Goal: Contribute content: Add original content to the website for others to see

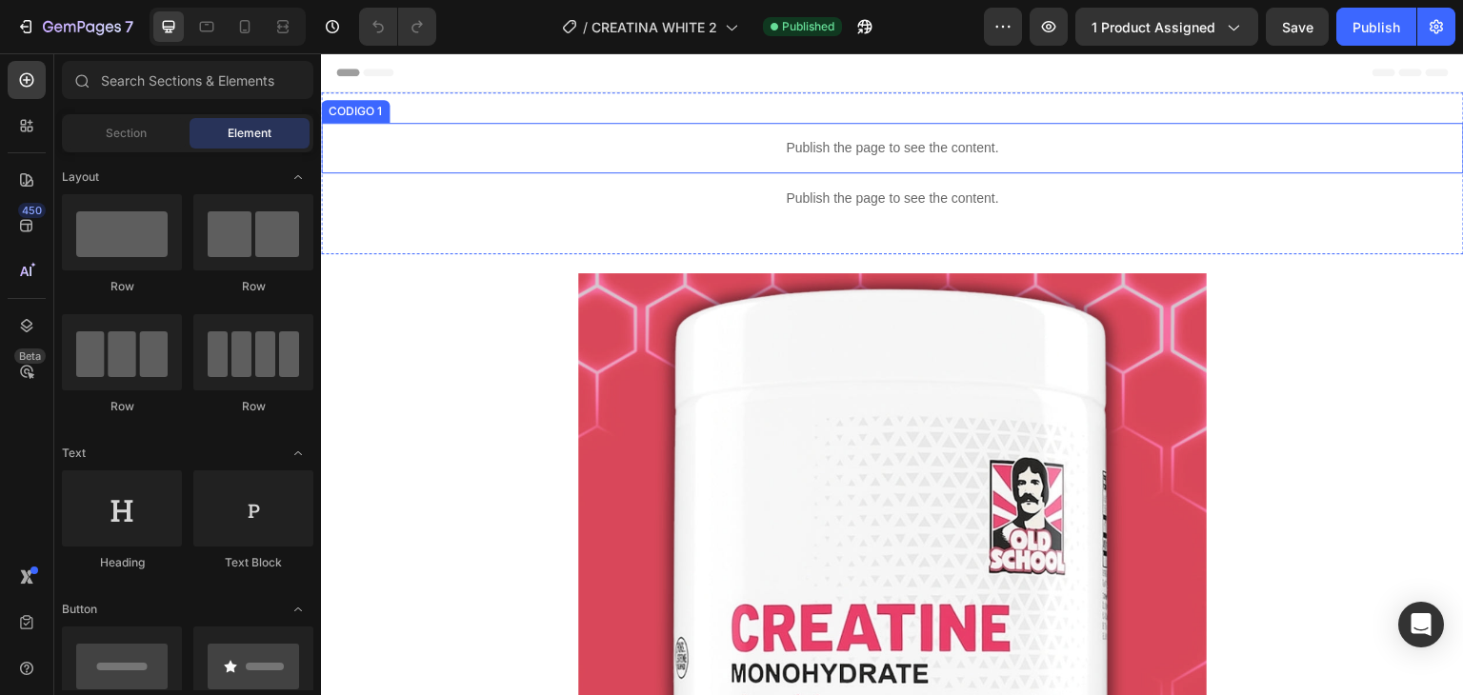
click at [759, 138] on p "Publish the page to see the content." at bounding box center [892, 148] width 1143 height 20
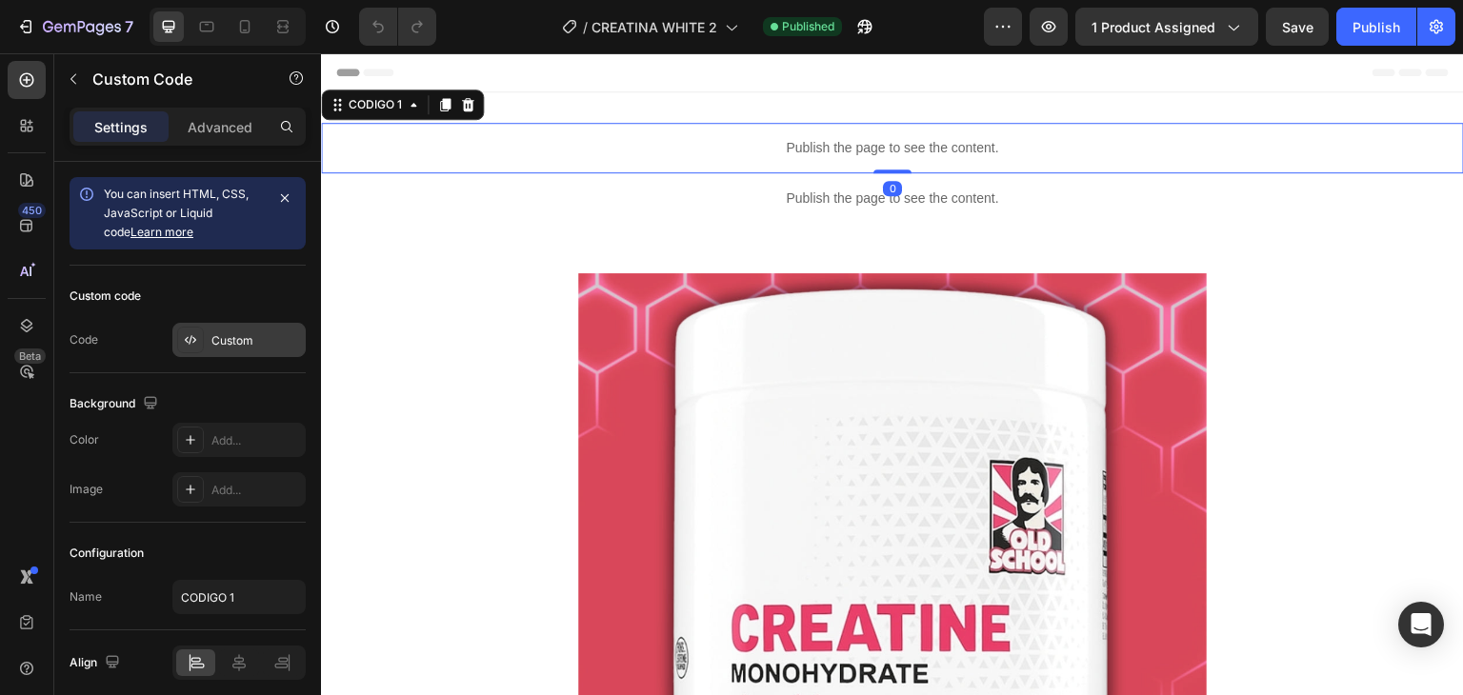
click at [190, 349] on div at bounding box center [190, 340] width 27 height 27
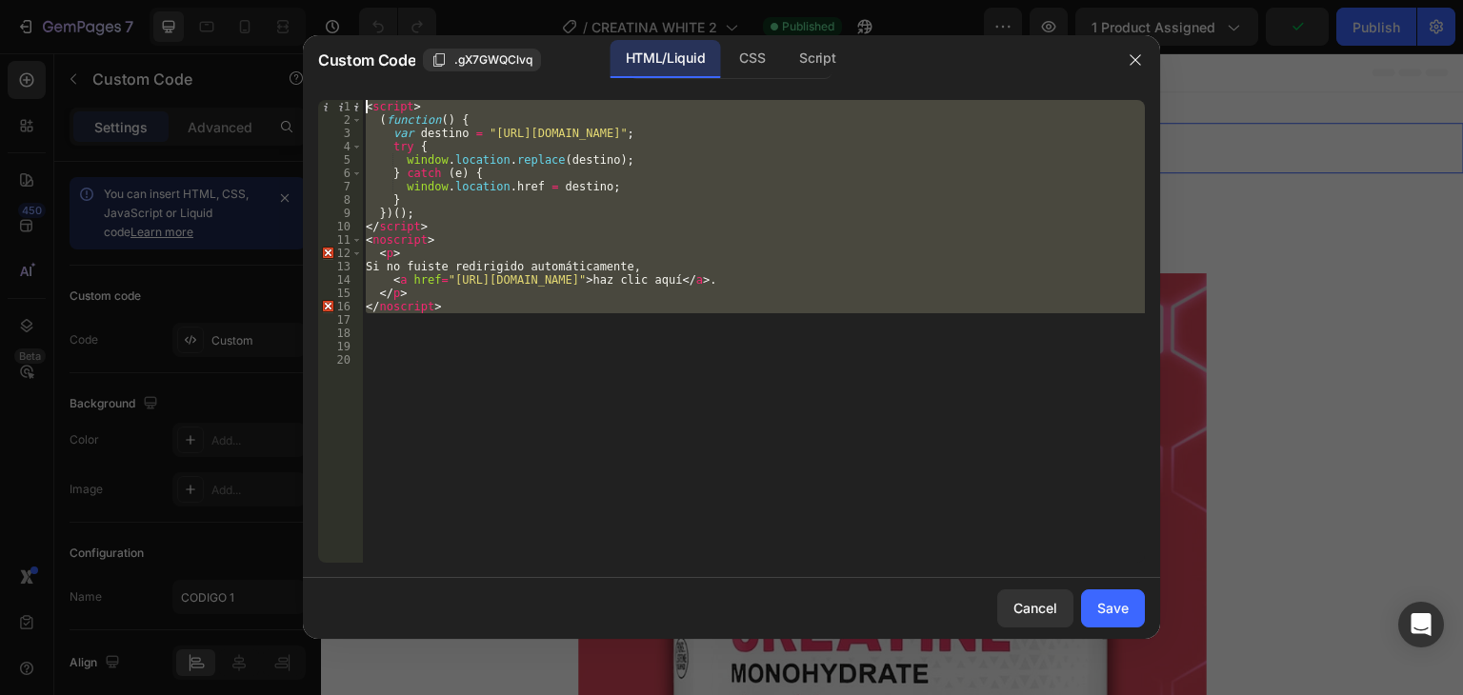
drag, startPoint x: 448, startPoint y: 313, endPoint x: 314, endPoint y: 97, distance: 254.0
click at [314, 97] on div "1 2 3 4 5 6 7 8 9 10 11 12 13 14 15 16 17 18 19 20 < script > ( function ( ) { …" at bounding box center [731, 331] width 857 height 493
type textarea "<script> (function() {"
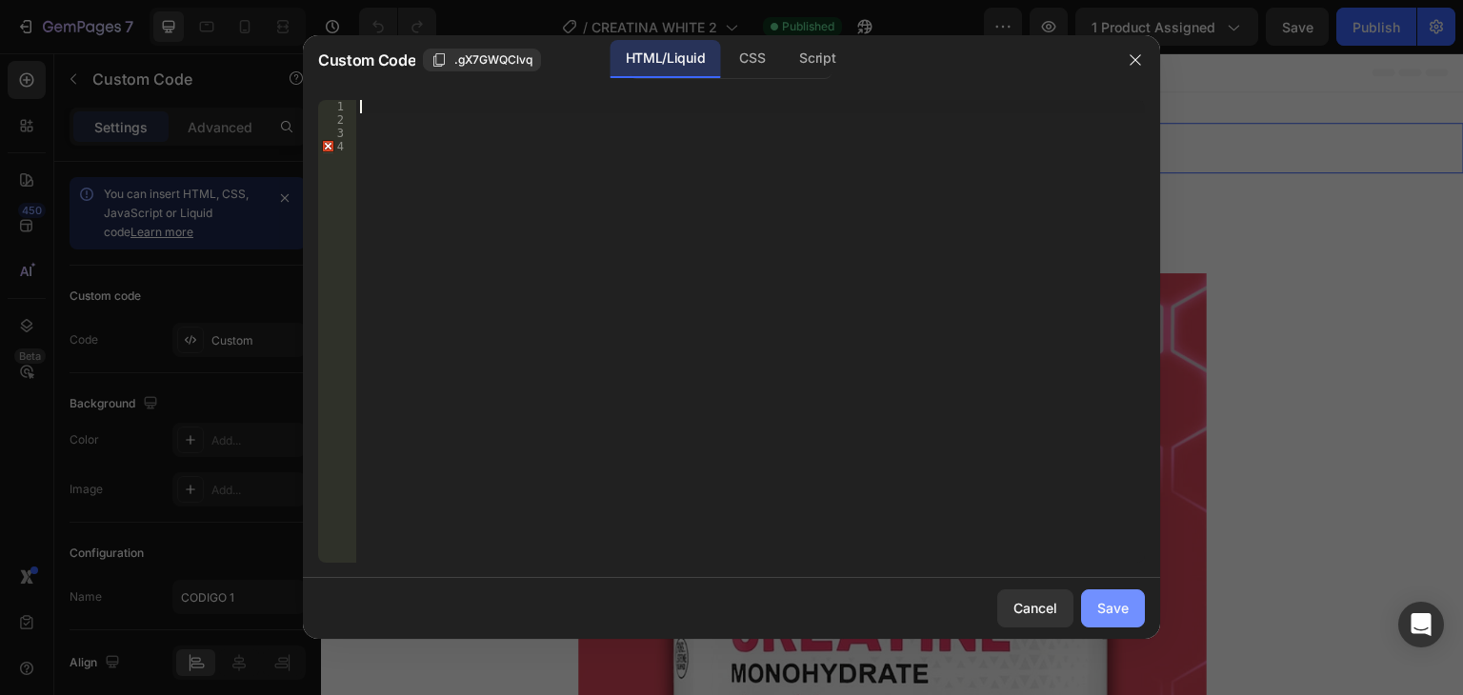
click at [1123, 612] on div "Save" at bounding box center [1112, 608] width 31 height 20
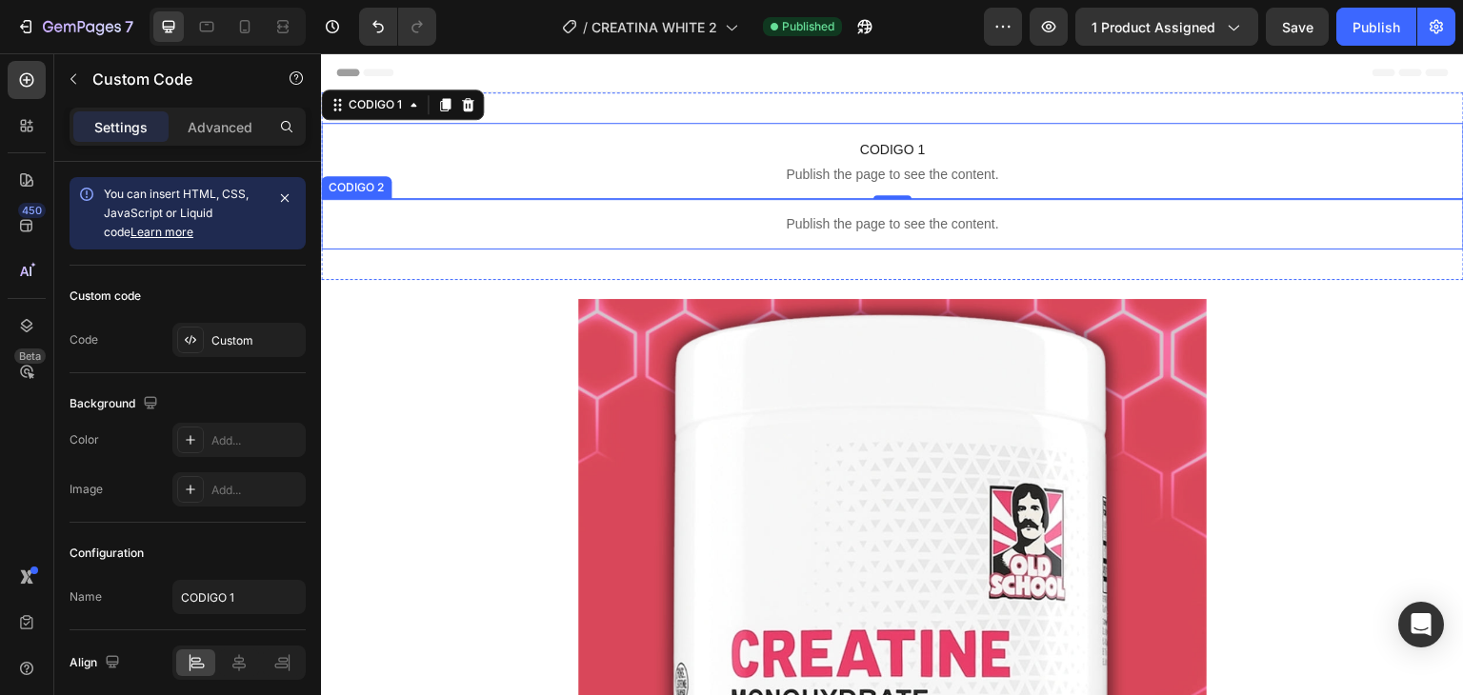
click at [798, 228] on p "Publish the page to see the content." at bounding box center [892, 224] width 1143 height 20
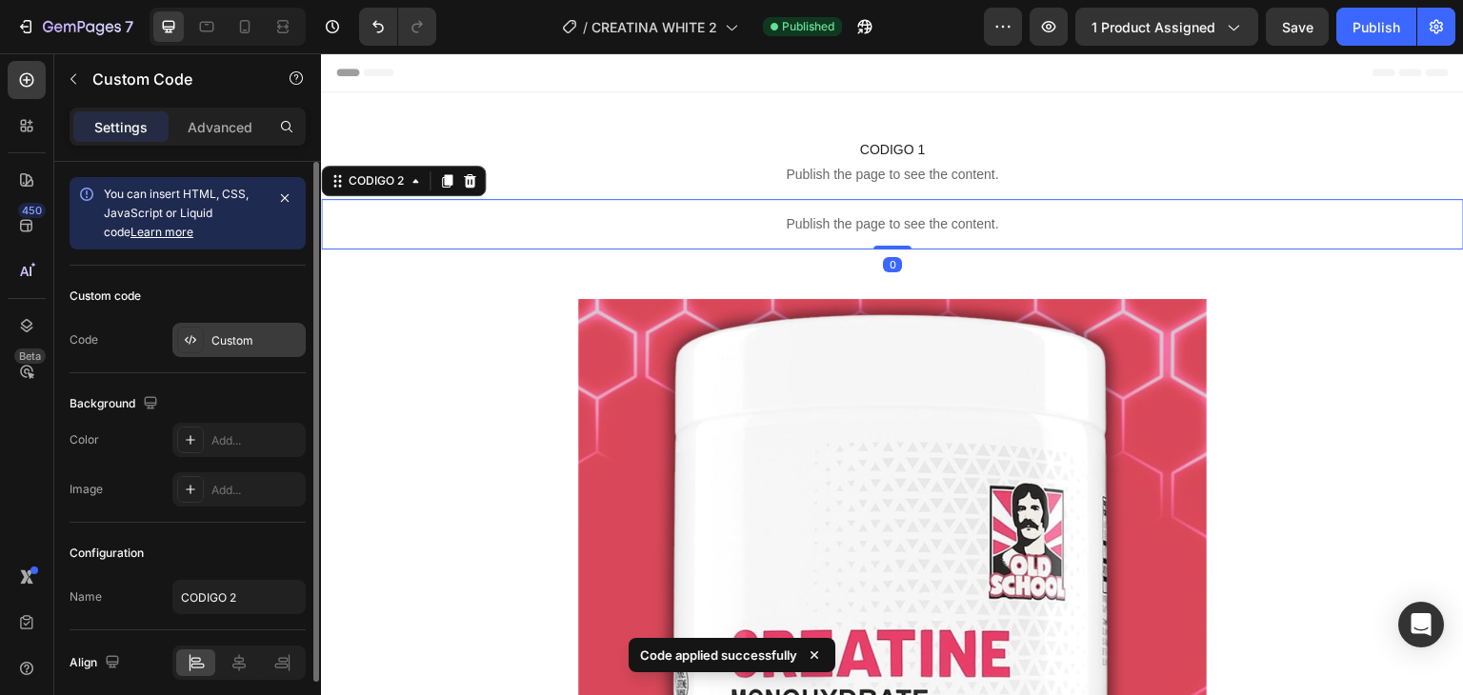
click at [206, 340] on div "Custom" at bounding box center [238, 340] width 133 height 34
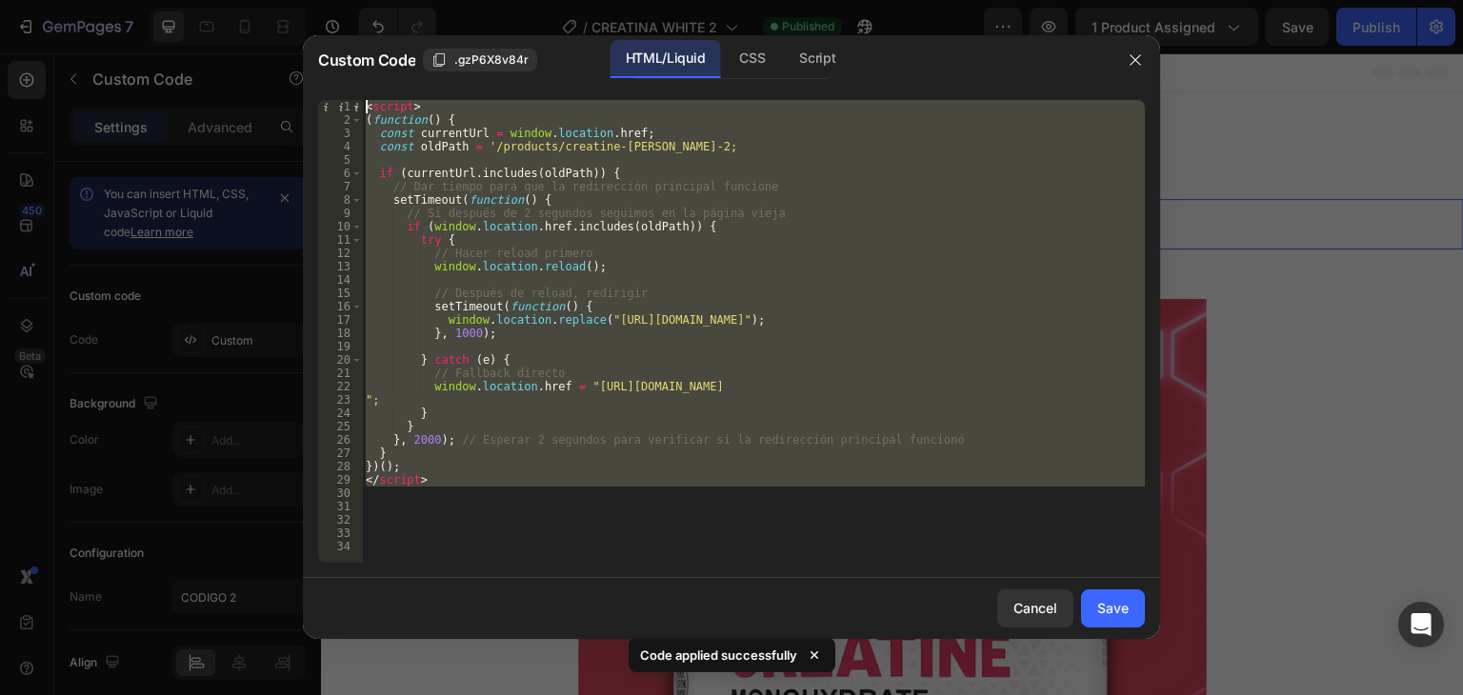
drag, startPoint x: 438, startPoint y: 488, endPoint x: 344, endPoint y: 103, distance: 396.1
click at [344, 103] on div "1 2 3 4 5 6 7 8 9 10 11 12 13 14 15 16 17 18 19 20 21 22 23 24 25 26 27 28 29 3…" at bounding box center [731, 331] width 827 height 463
type textarea "<script> (function() {"
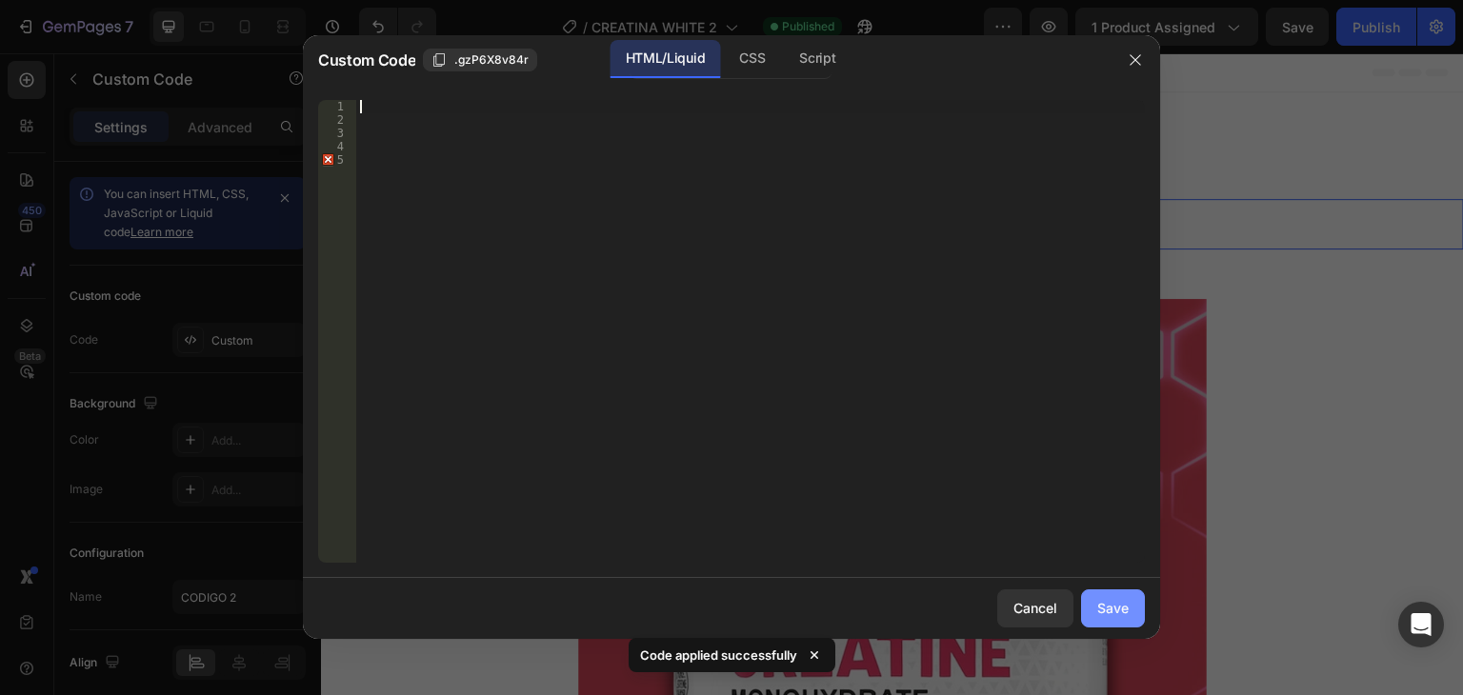
click at [1100, 614] on div "Save" at bounding box center [1112, 608] width 31 height 20
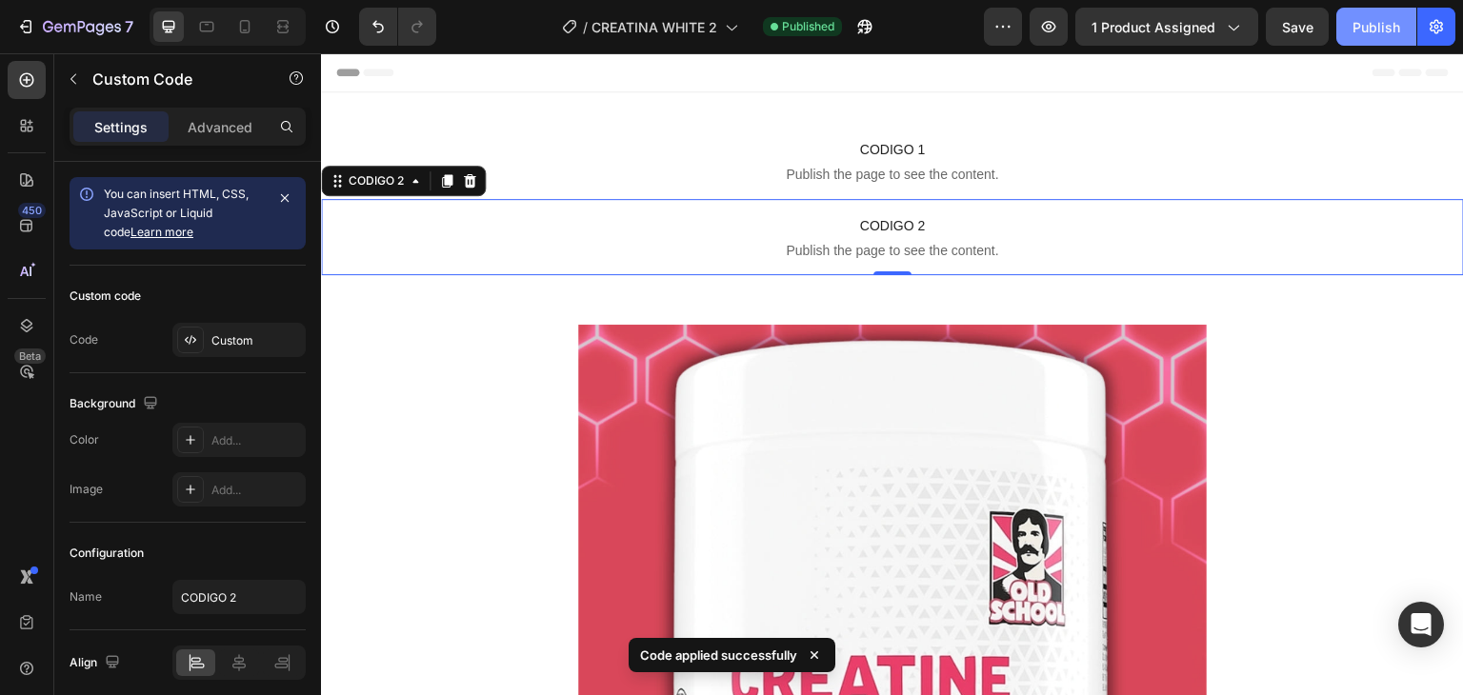
click at [1386, 26] on div "Publish" at bounding box center [1376, 27] width 48 height 20
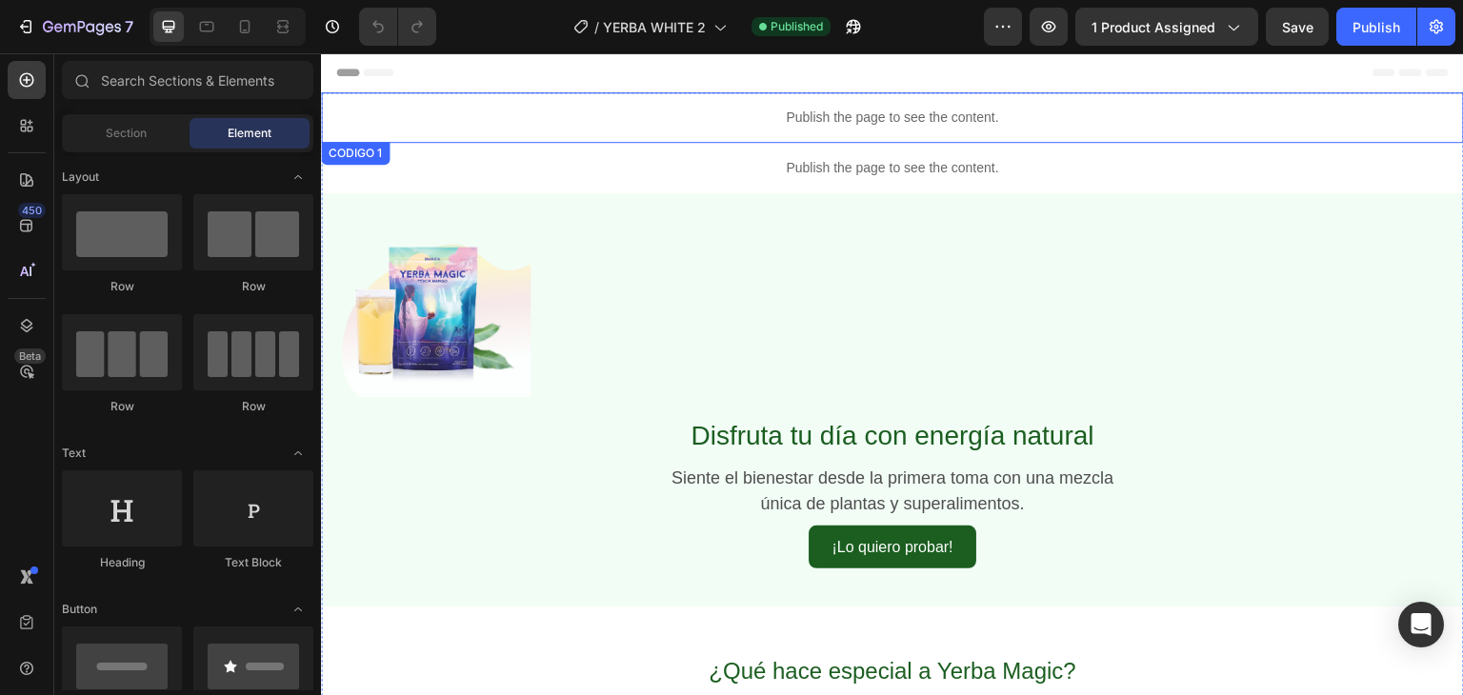
click at [767, 126] on p "Publish the page to see the content." at bounding box center [892, 118] width 1143 height 20
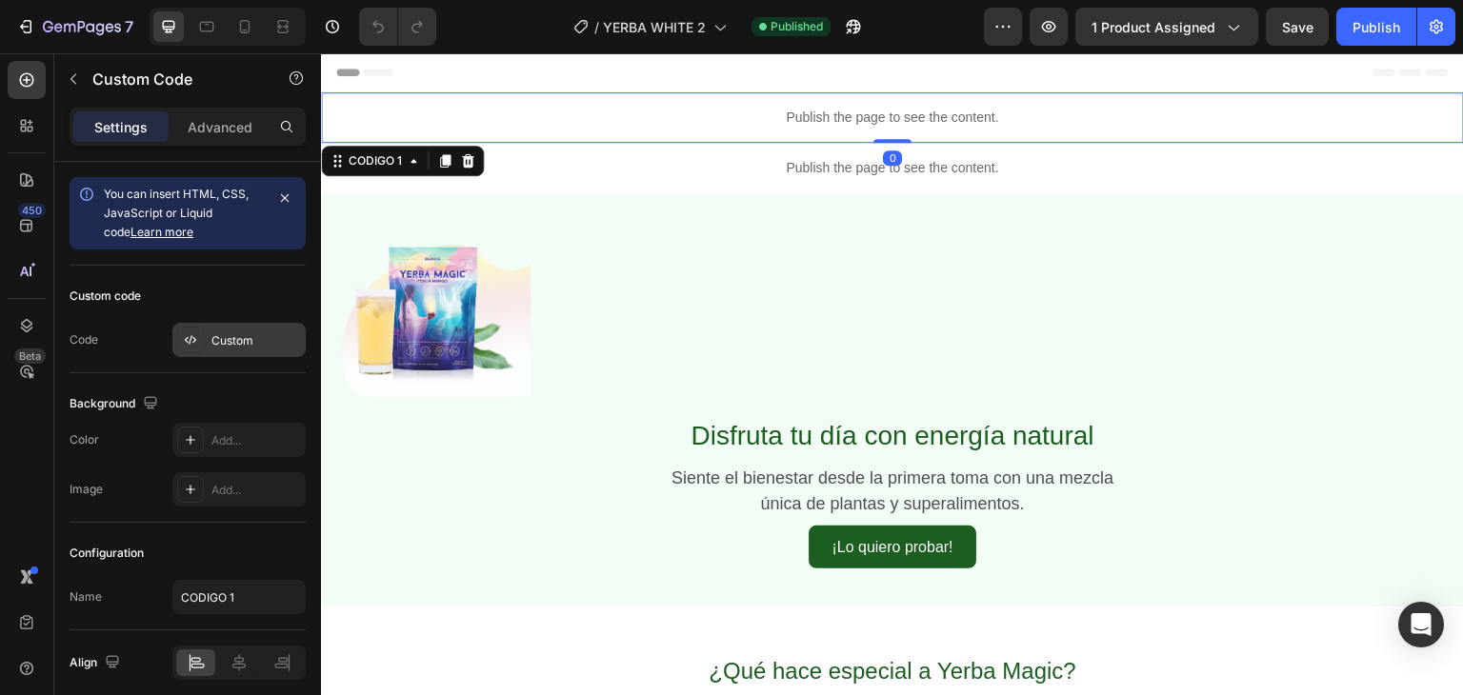
click at [261, 339] on div "Custom" at bounding box center [256, 340] width 90 height 17
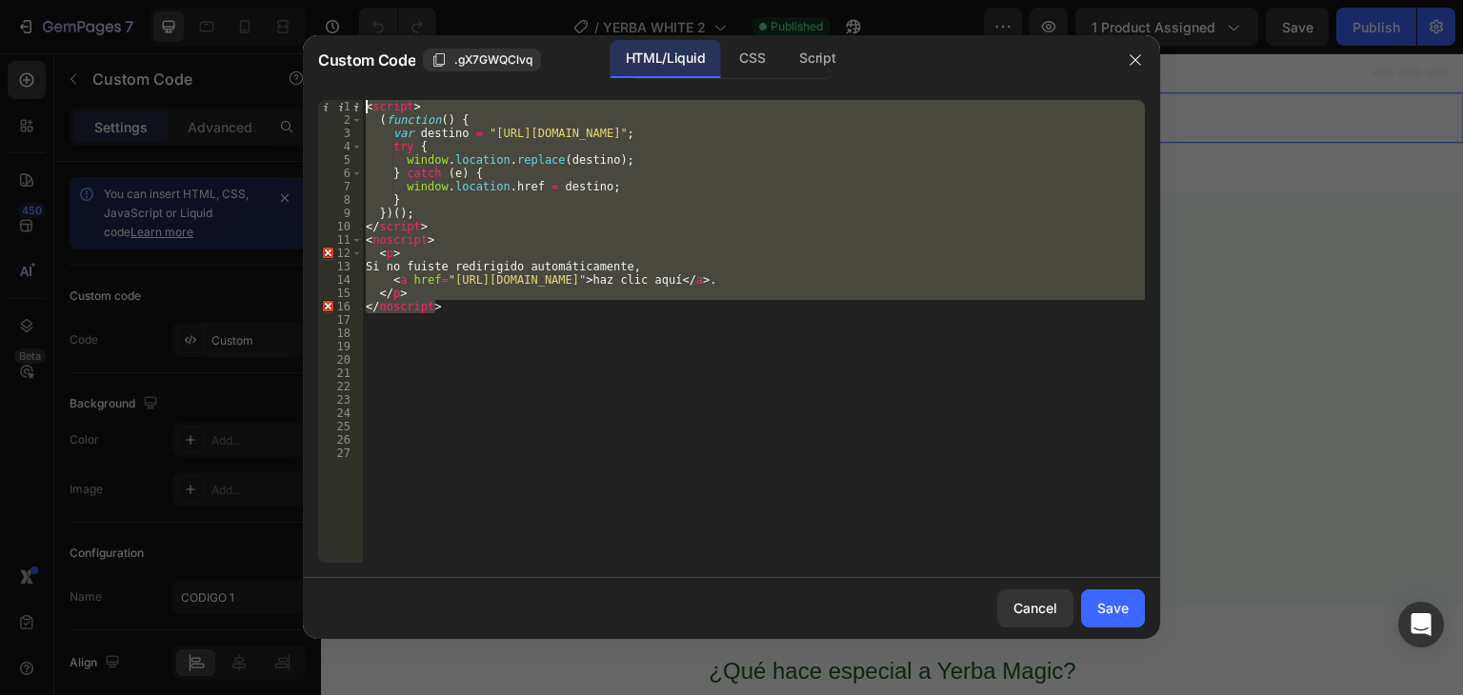
drag, startPoint x: 441, startPoint y: 305, endPoint x: 312, endPoint y: 75, distance: 263.0
click at [312, 75] on div "Custom Code .gX7GWQClvq HTML/Liquid CSS Script </noscript> 1 2 3 4 5 6 7 8 9 10…" at bounding box center [731, 337] width 857 height 604
type textarea "<script> (function() {"
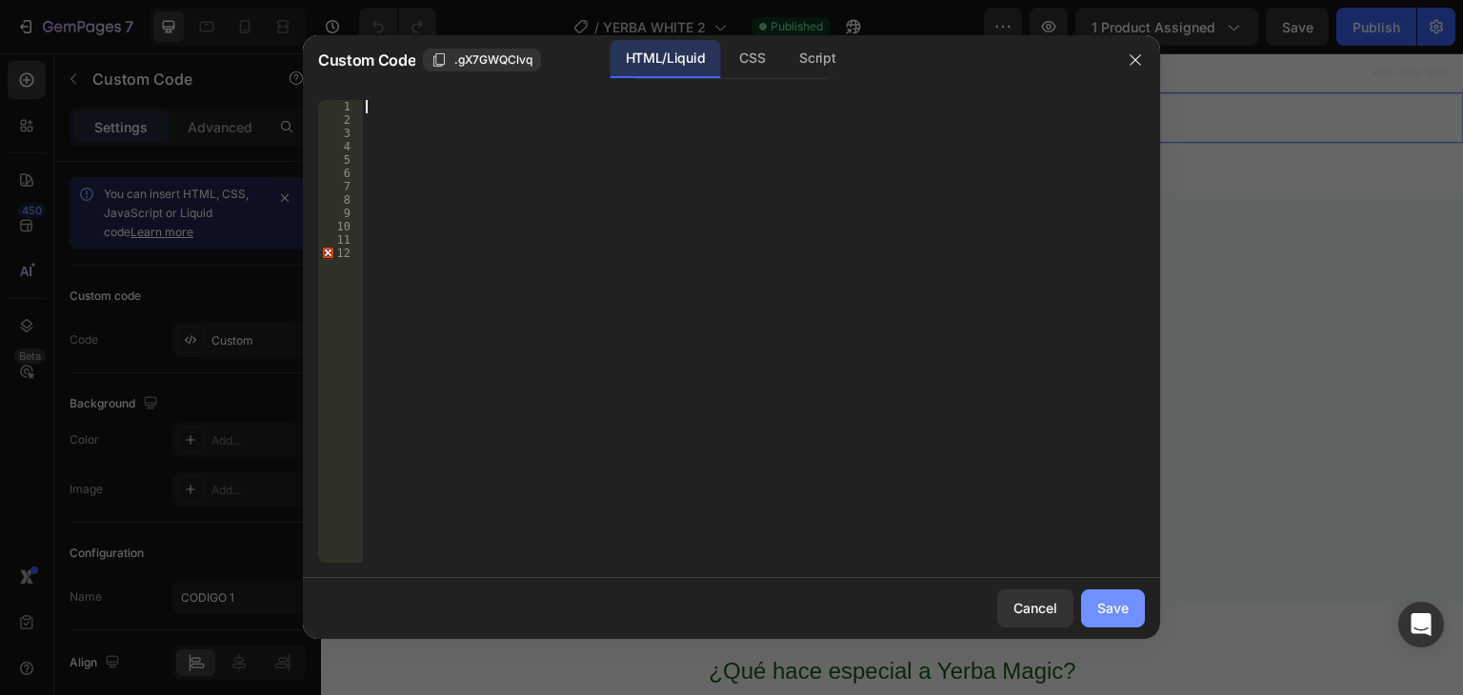
click at [1110, 607] on div "Save" at bounding box center [1112, 608] width 31 height 20
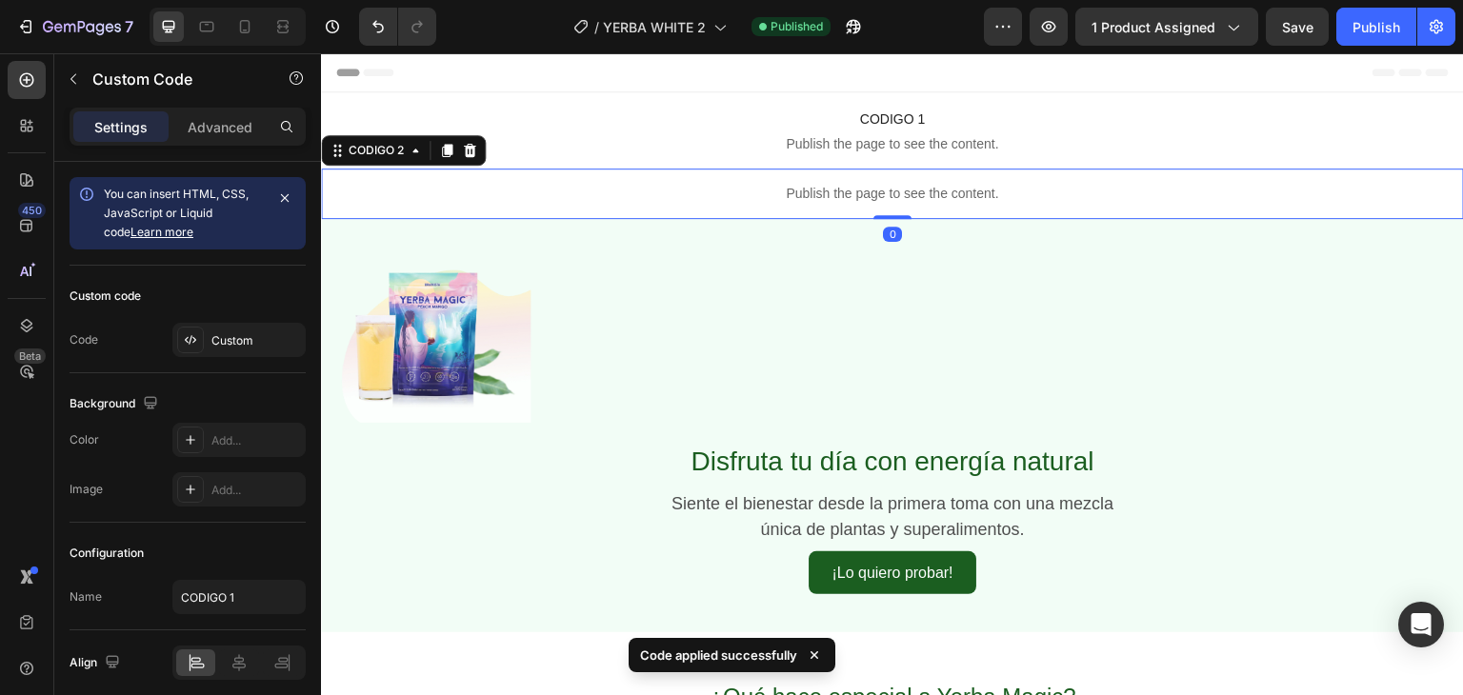
click at [810, 191] on p "Publish the page to see the content." at bounding box center [892, 194] width 1143 height 20
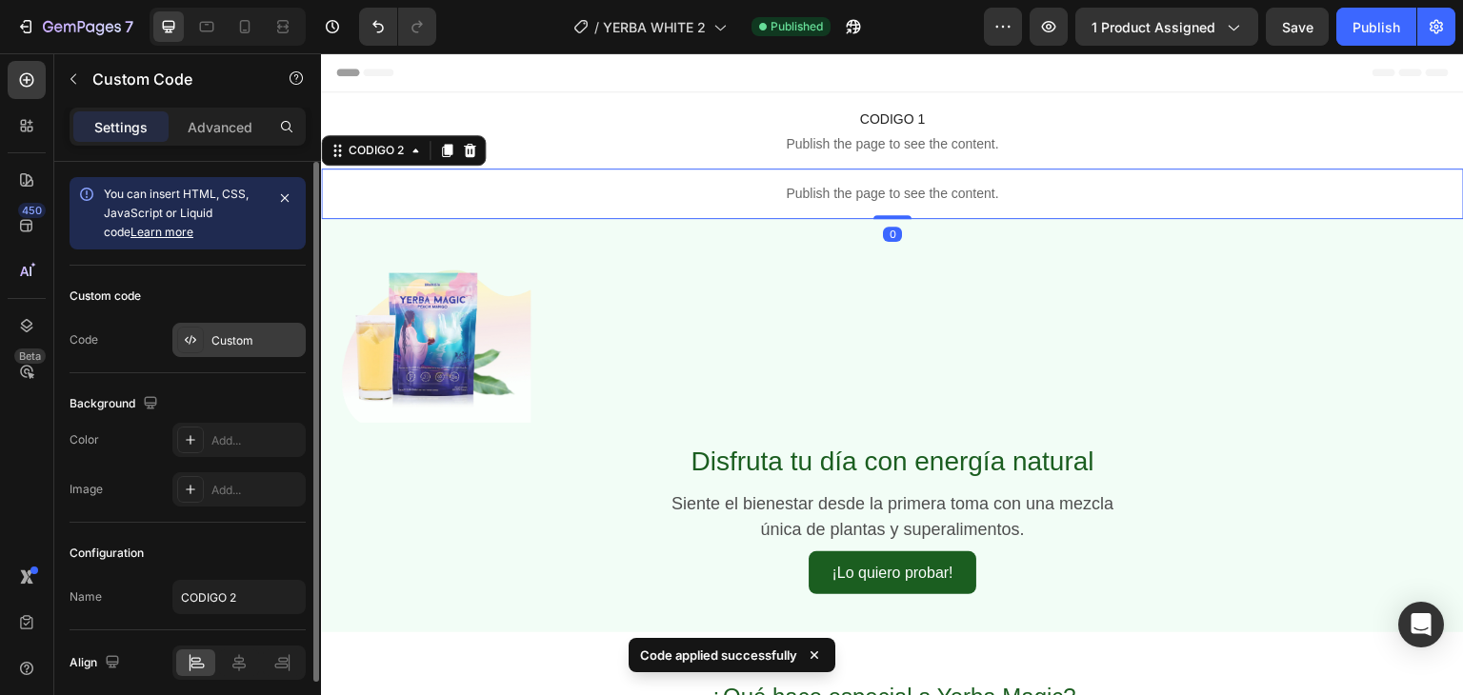
click at [226, 335] on div "Custom" at bounding box center [256, 340] width 90 height 17
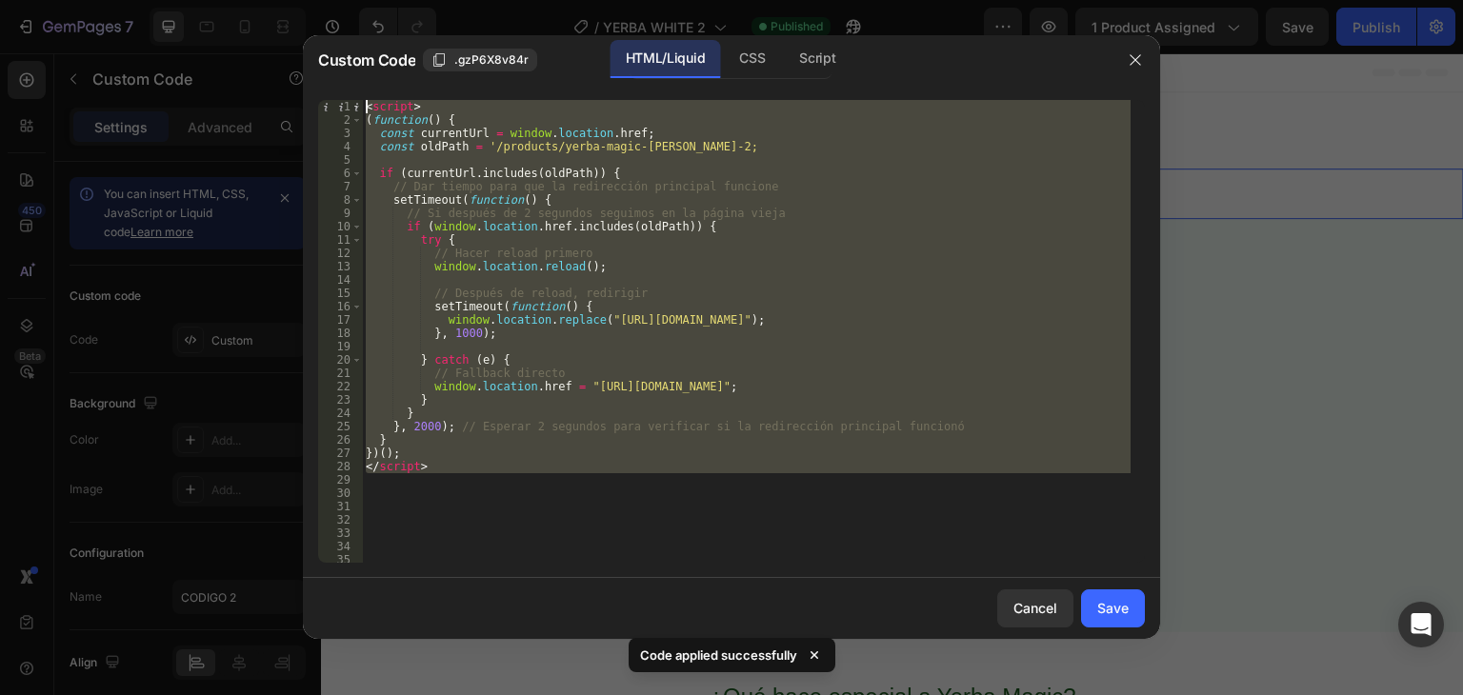
drag, startPoint x: 435, startPoint y: 475, endPoint x: 314, endPoint y: 106, distance: 388.8
click at [314, 106] on div "1 2 3 4 5 6 7 8 9 10 11 12 13 14 15 16 17 18 19 20 21 22 23 24 25 26 27 28 29 3…" at bounding box center [731, 331] width 857 height 493
type textarea "<script> (function() {"
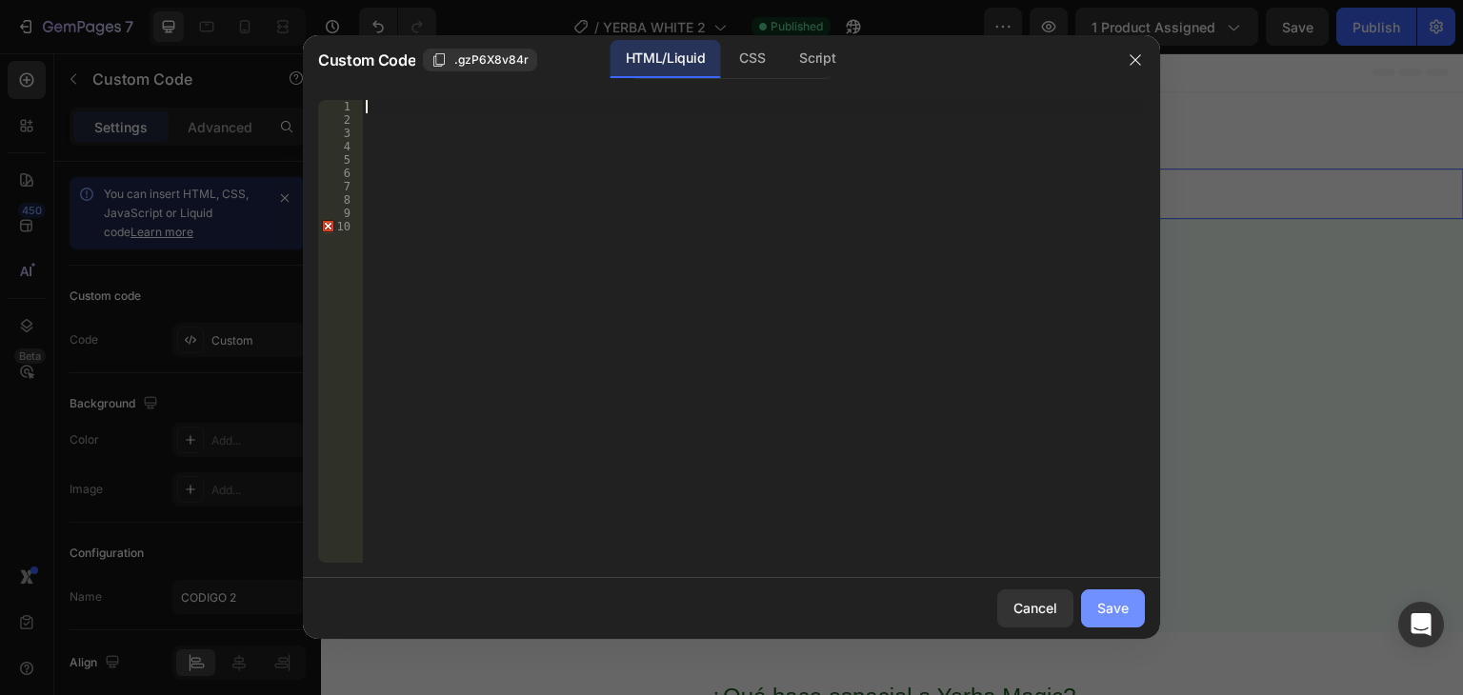
click at [1112, 610] on div "Save" at bounding box center [1112, 608] width 31 height 20
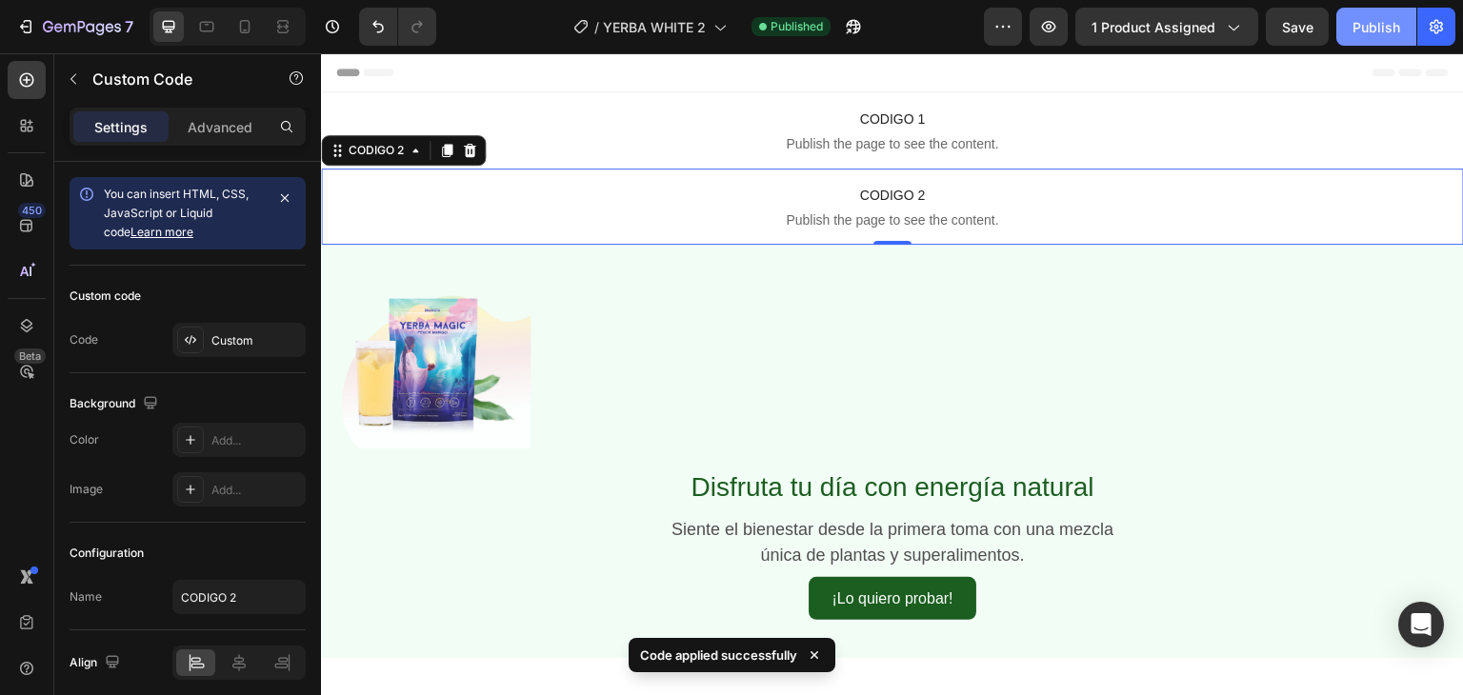
click at [1356, 28] on div "Publish" at bounding box center [1376, 27] width 48 height 20
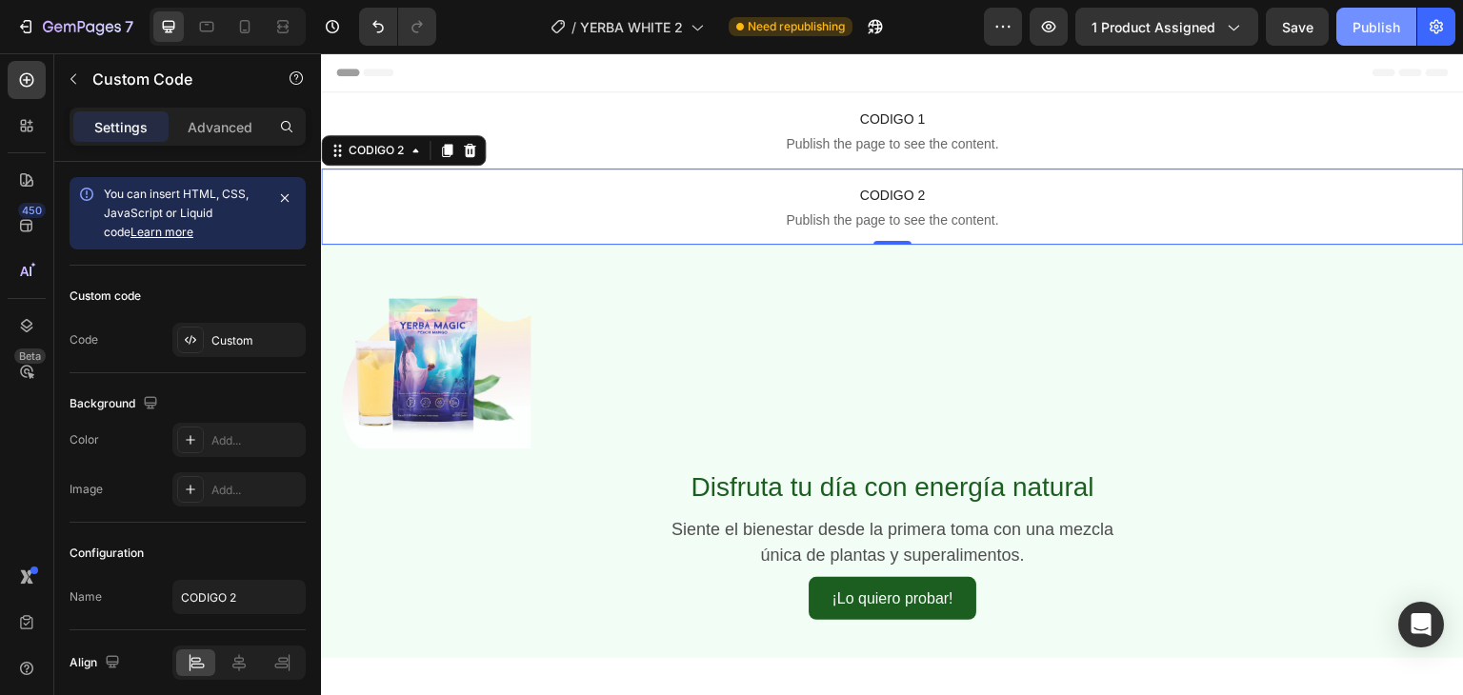
click at [1361, 17] on div "Publish" at bounding box center [1376, 27] width 48 height 20
